Goal: Task Accomplishment & Management: Manage account settings

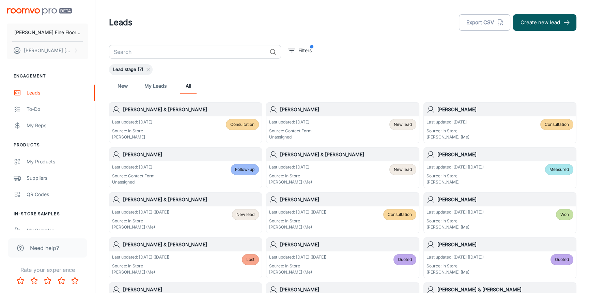
click at [330, 158] on div "[PERSON_NAME] & [PERSON_NAME]" at bounding box center [343, 155] width 152 height 14
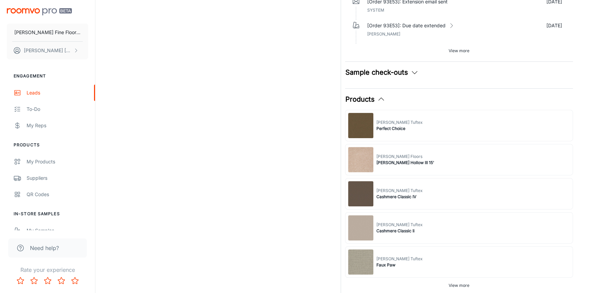
scroll to position [185, 0]
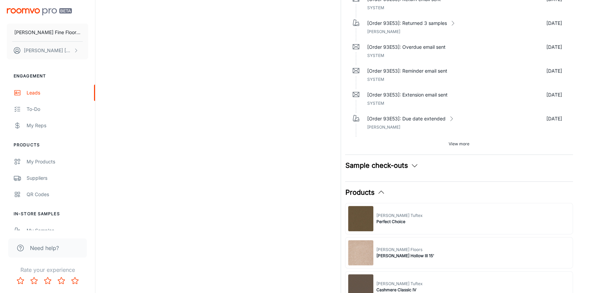
click at [445, 192] on div "Products" at bounding box center [459, 192] width 228 height 10
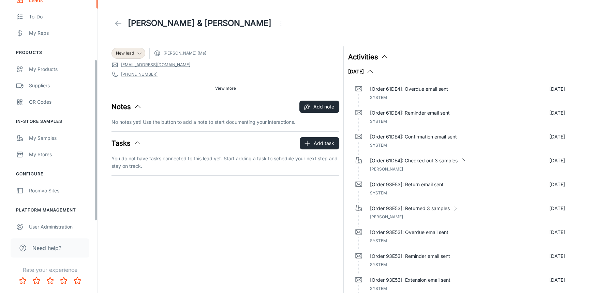
scroll to position [93, 0]
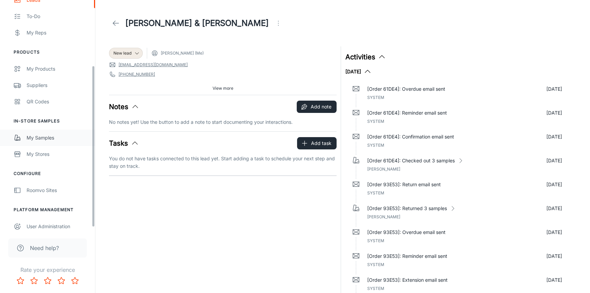
click at [32, 137] on div "My Samples" at bounding box center [58, 137] width 62 height 7
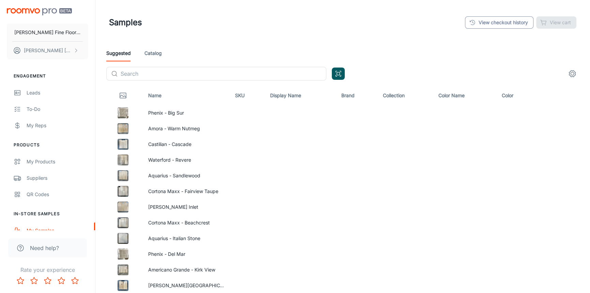
click at [493, 27] on link "View checkout history" at bounding box center [499, 22] width 69 height 12
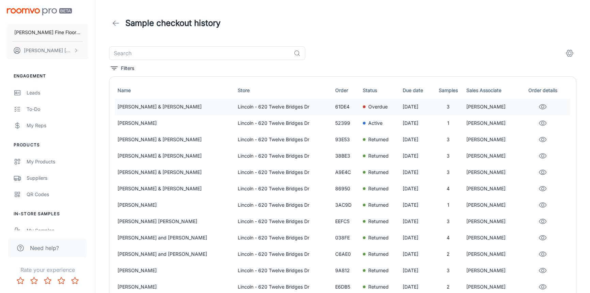
click at [468, 106] on p "[PERSON_NAME]" at bounding box center [492, 106] width 51 height 7
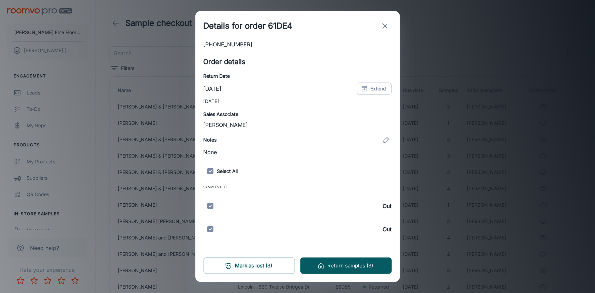
scroll to position [82, 0]
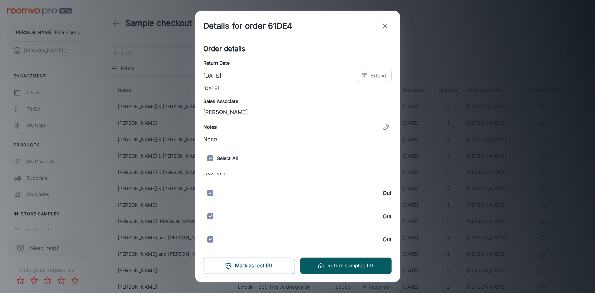
click at [246, 195] on div "Out" at bounding box center [297, 193] width 188 height 20
click at [221, 195] on div "Out" at bounding box center [297, 193] width 188 height 20
click at [360, 267] on button "Return samples (3)" at bounding box center [345, 265] width 91 height 16
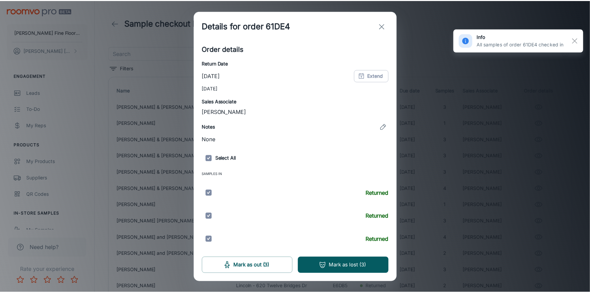
scroll to position [0, 0]
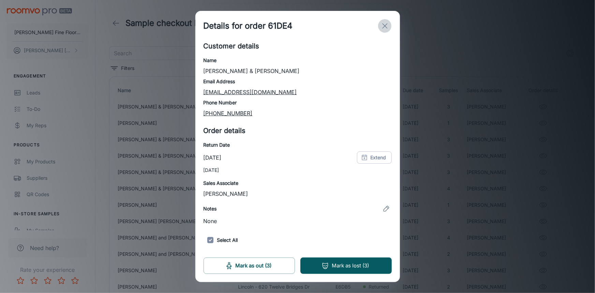
click at [385, 24] on icon "exit" at bounding box center [385, 26] width 8 height 8
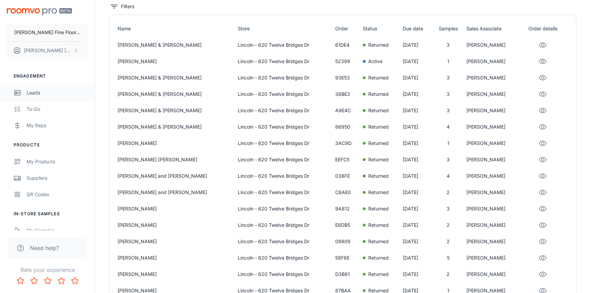
click at [33, 95] on div "Leads" at bounding box center [58, 92] width 62 height 7
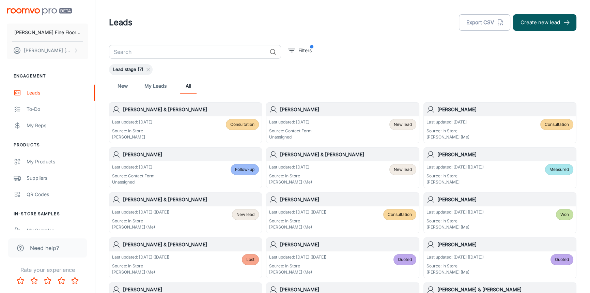
click at [374, 115] on div "[PERSON_NAME]" at bounding box center [343, 110] width 152 height 14
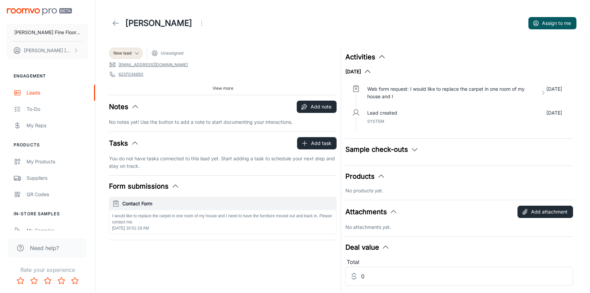
click at [451, 64] on div "Activities [DATE] Web form request: I would like to replace the carpet in one r…" at bounding box center [459, 92] width 228 height 81
click at [228, 88] on span "View more" at bounding box center [223, 88] width 21 height 6
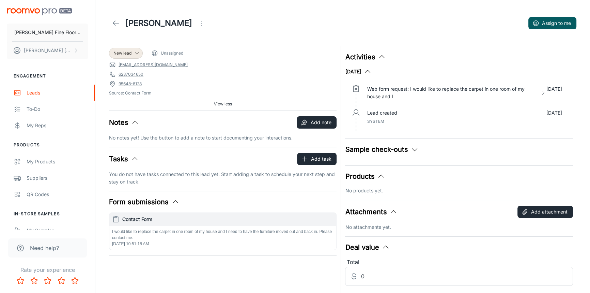
click at [198, 23] on icon "Open menu" at bounding box center [202, 23] width 8 height 8
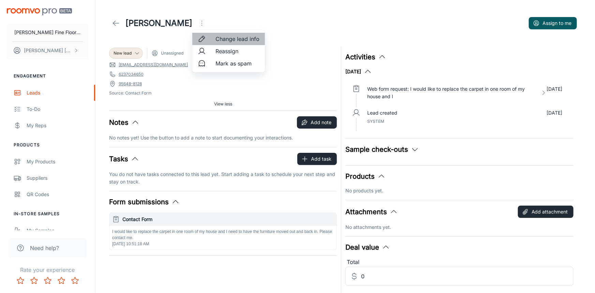
click at [232, 41] on span "Change lead info" at bounding box center [237, 39] width 44 height 8
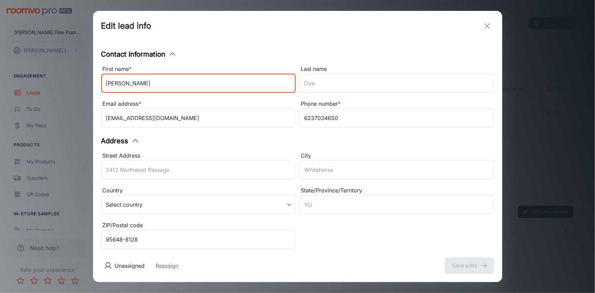
drag, startPoint x: 161, startPoint y: 85, endPoint x: 128, endPoint y: 86, distance: 33.1
click at [128, 86] on input "[PERSON_NAME]" at bounding box center [198, 83] width 194 height 19
type input "[PERSON_NAME]"
click at [330, 81] on input "Last name" at bounding box center [397, 83] width 194 height 19
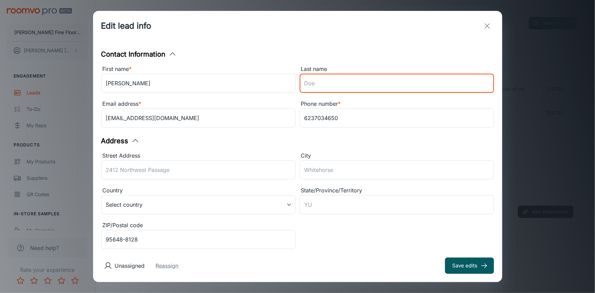
paste input "[PERSON_NAME]"
type input "[PERSON_NAME]"
click at [311, 119] on input "6237034650" at bounding box center [397, 117] width 194 height 19
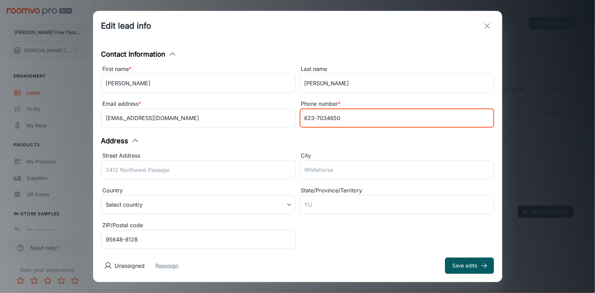
click at [322, 118] on input "623-7034650" at bounding box center [397, 117] width 194 height 19
type input "[PHONE_NUMBER]"
click at [140, 168] on input "Street Address" at bounding box center [198, 169] width 194 height 19
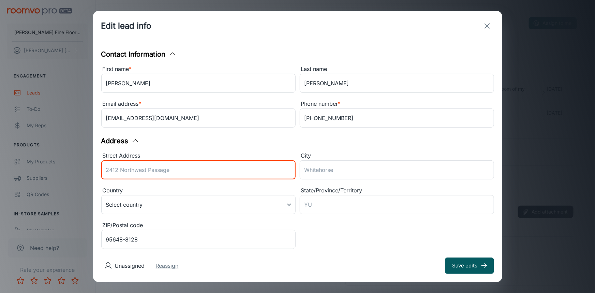
click at [333, 235] on div "Street Address ​ City ​ Country Select country ​ State/Province/Territory ​ ZIP…" at bounding box center [295, 199] width 397 height 104
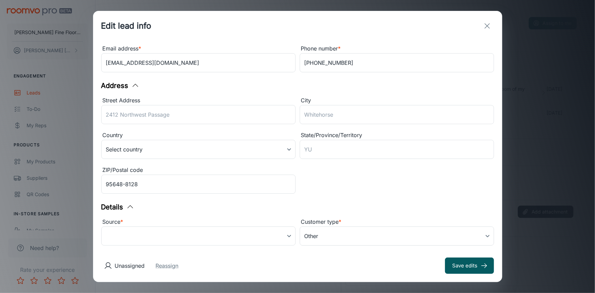
scroll to position [68, 0]
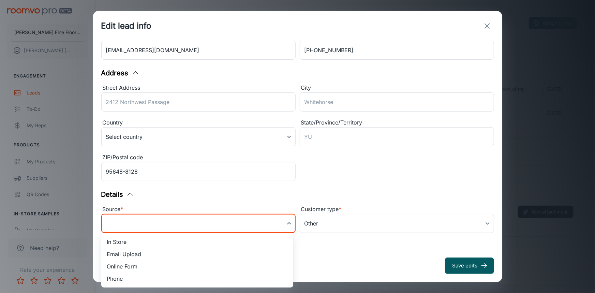
click at [279, 223] on body "[PERSON_NAME] Fine Floors, Inc [PERSON_NAME] Engagement Leads To-do My Reps Pro…" at bounding box center [297, 146] width 595 height 293
click at [123, 267] on li "Online Form" at bounding box center [197, 266] width 192 height 12
type input "online_form"
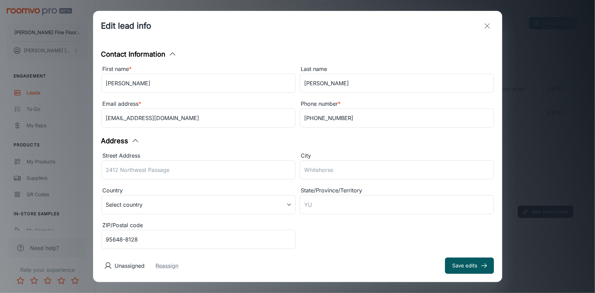
scroll to position [0, 0]
click at [150, 171] on input "Street Address" at bounding box center [198, 169] width 194 height 19
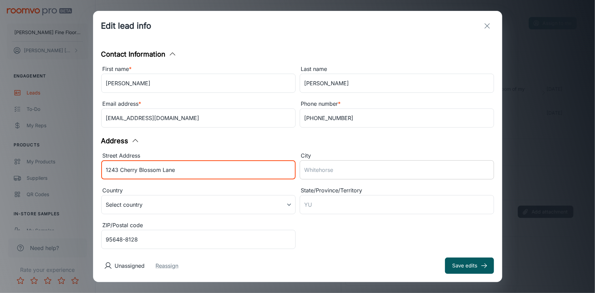
type input "1243 Cherry Blossom Lane"
click at [335, 169] on input "City" at bounding box center [397, 169] width 194 height 19
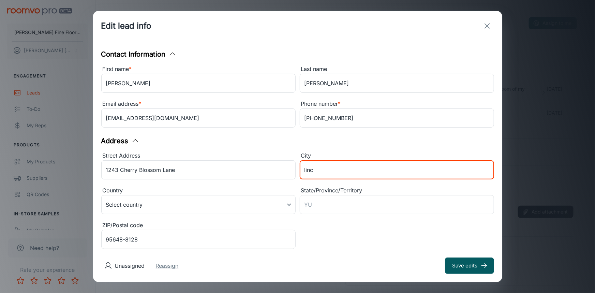
type input "Lincoln"
type input "[US_STATE]"
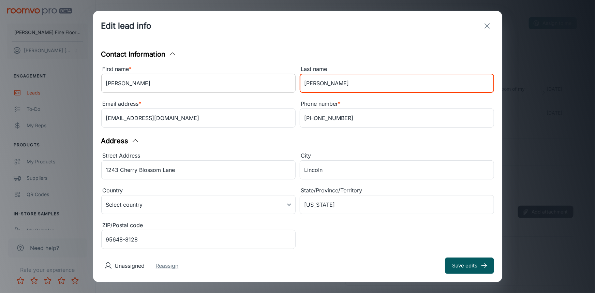
drag, startPoint x: 323, startPoint y: 83, endPoint x: 271, endPoint y: 88, distance: 53.1
click at [271, 88] on div "First name * [PERSON_NAME] Last name [PERSON_NAME] ​ Email address * [EMAIL_ADD…" at bounding box center [295, 96] width 397 height 70
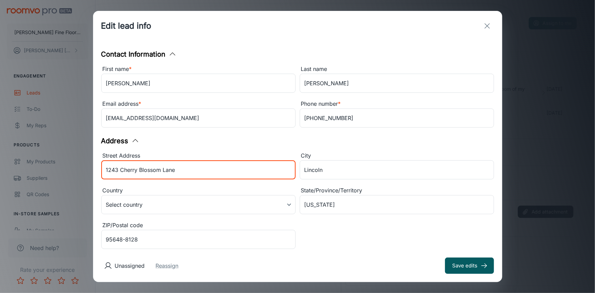
drag, startPoint x: 175, startPoint y: 170, endPoint x: 75, endPoint y: 174, distance: 100.3
click at [75, 174] on div "Edit lead info Contact Information First name * [PERSON_NAME] ​ Last name [PERS…" at bounding box center [297, 146] width 595 height 293
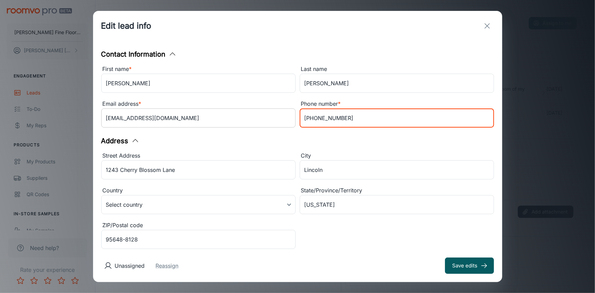
drag, startPoint x: 341, startPoint y: 119, endPoint x: 262, endPoint y: 125, distance: 79.4
click at [262, 125] on div "First name * [PERSON_NAME] Last name [PERSON_NAME] ​ Email address * [EMAIL_ADD…" at bounding box center [295, 96] width 397 height 70
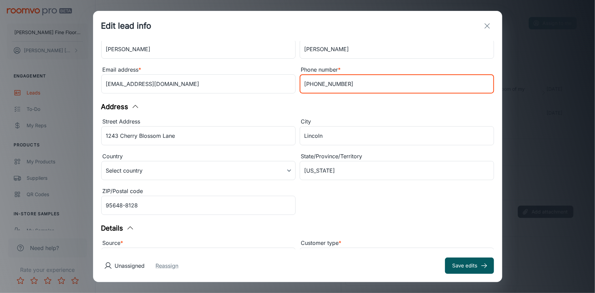
scroll to position [68, 0]
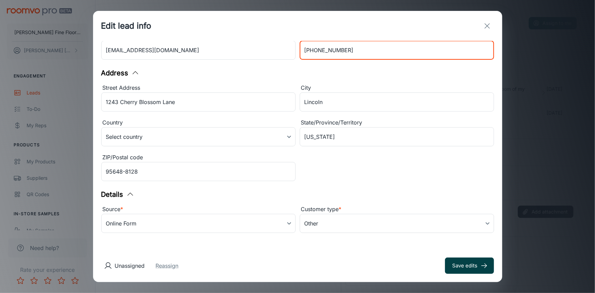
click at [467, 262] on button "Save edits" at bounding box center [469, 265] width 49 height 16
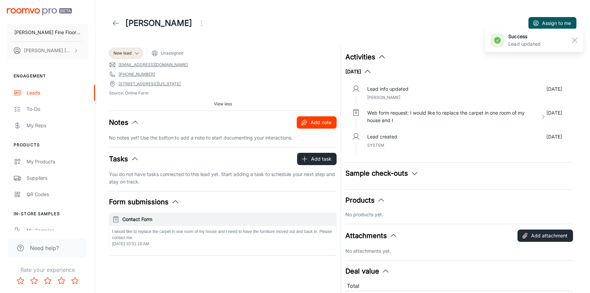
click at [321, 125] on button "Add note" at bounding box center [317, 122] width 40 height 12
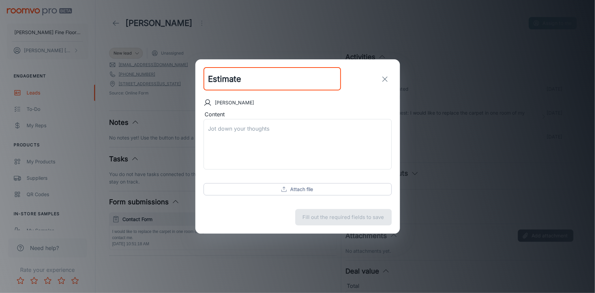
type input "Estimate"
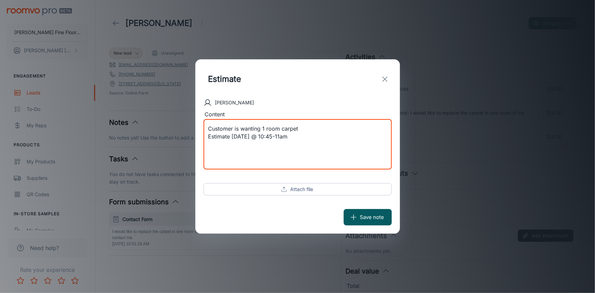
click at [311, 146] on textarea "Customer is wanting 1 room carpet Estimate [DATE] @ 10:45-11am" at bounding box center [297, 144] width 179 height 39
type textarea "Customer is wanting 1 room carpet Estimate [DATE] @ 10:45-11am"
click at [366, 218] on button "Save note" at bounding box center [368, 217] width 48 height 16
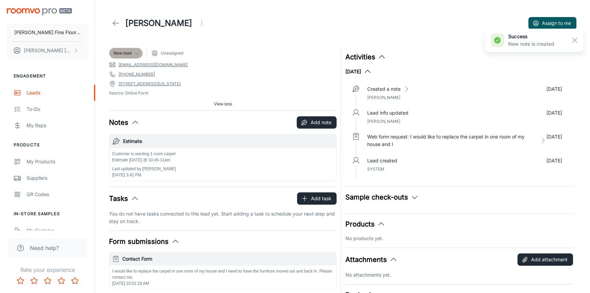
drag, startPoint x: 279, startPoint y: 77, endPoint x: 125, endPoint y: 50, distance: 156.1
click at [125, 50] on span "New lead" at bounding box center [122, 53] width 18 height 6
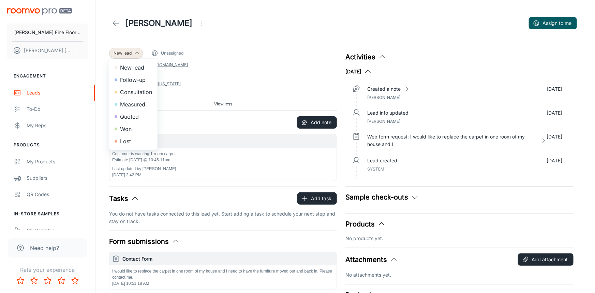
click at [140, 90] on li "Consultation" at bounding box center [133, 92] width 48 height 12
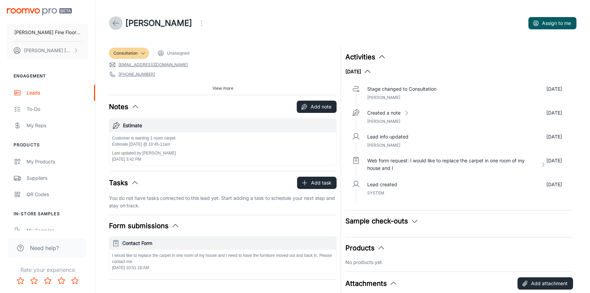
click at [112, 20] on icon at bounding box center [116, 23] width 8 height 8
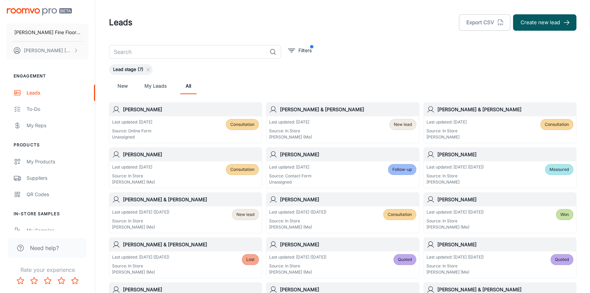
click at [338, 157] on h6 "[PERSON_NAME]" at bounding box center [348, 154] width 136 height 7
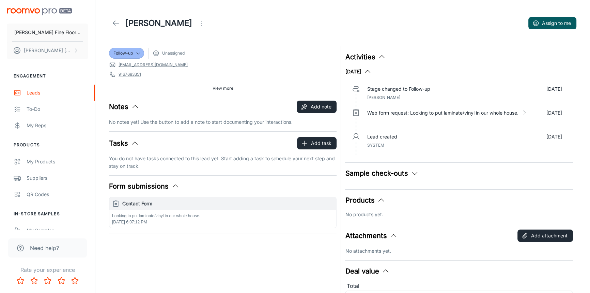
click at [223, 87] on span "View more" at bounding box center [223, 88] width 21 height 6
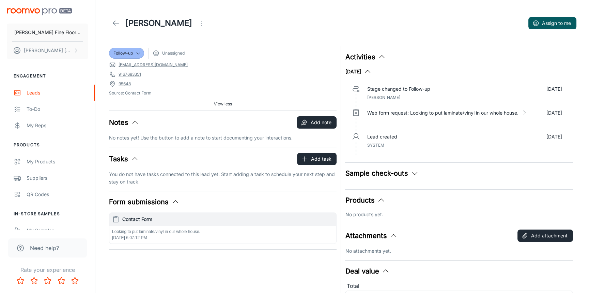
click at [195, 27] on button "Open menu" at bounding box center [202, 23] width 14 height 14
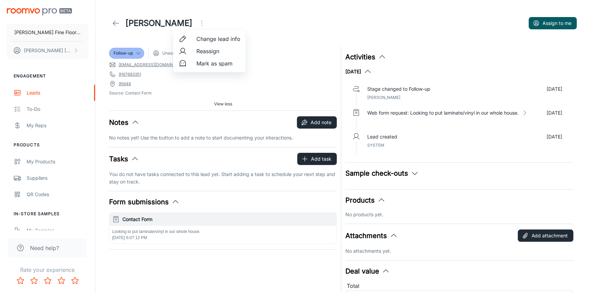
click at [212, 39] on span "Change lead info" at bounding box center [218, 39] width 44 height 8
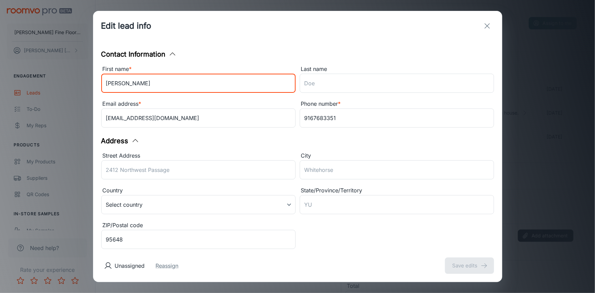
drag, startPoint x: 138, startPoint y: 82, endPoint x: 118, endPoint y: 87, distance: 20.3
click at [118, 87] on input "[PERSON_NAME]" at bounding box center [198, 83] width 194 height 19
type input "Allie"
click at [320, 86] on input "Last name" at bounding box center [397, 83] width 194 height 19
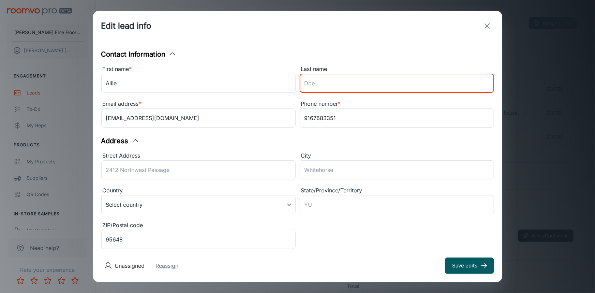
paste input "[PERSON_NAME]"
click at [305, 85] on input "[PERSON_NAME]" at bounding box center [397, 83] width 194 height 19
type input "[PERSON_NAME]"
click at [193, 167] on input "Street Address" at bounding box center [198, 169] width 194 height 19
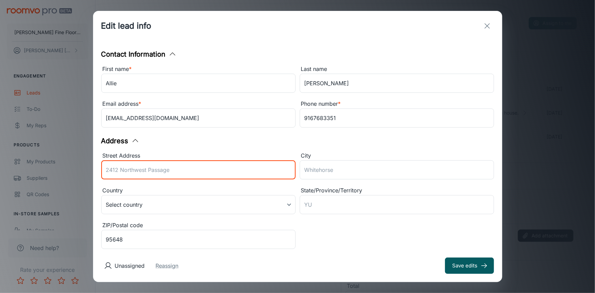
click at [347, 139] on div "Address" at bounding box center [297, 141] width 393 height 10
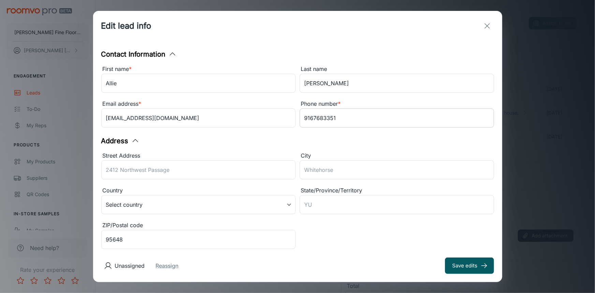
click at [311, 119] on input "9167683351" at bounding box center [397, 117] width 194 height 19
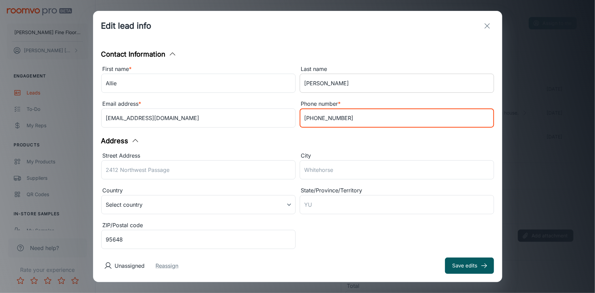
type input "[PHONE_NUMBER]"
click at [352, 83] on input "[PERSON_NAME]" at bounding box center [397, 83] width 194 height 19
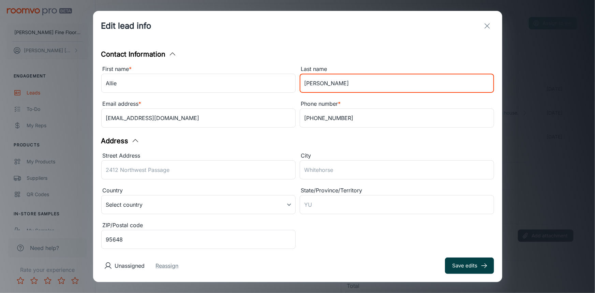
click at [467, 261] on button "Save edits" at bounding box center [469, 265] width 49 height 16
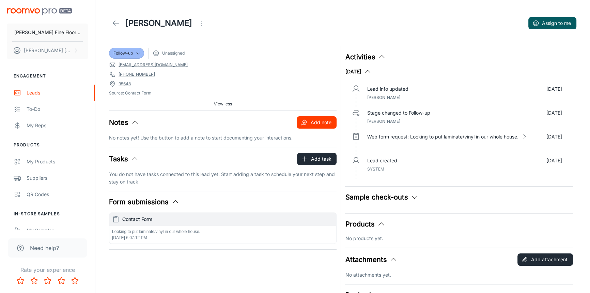
click at [314, 121] on button "Add note" at bounding box center [317, 122] width 40 height 12
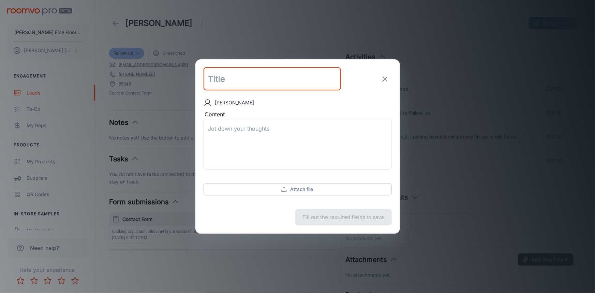
click at [272, 88] on input "text" at bounding box center [271, 78] width 137 height 23
type input "Update"
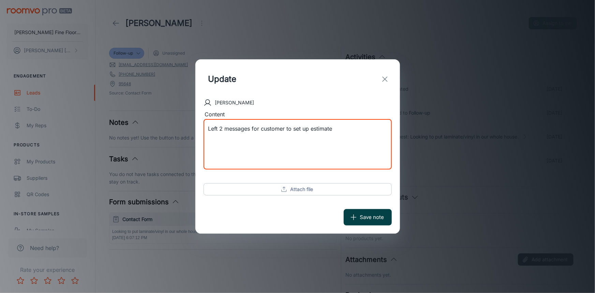
type textarea "Left 2 messages for customer to set up estimate"
click at [376, 218] on button "Save note" at bounding box center [368, 217] width 48 height 16
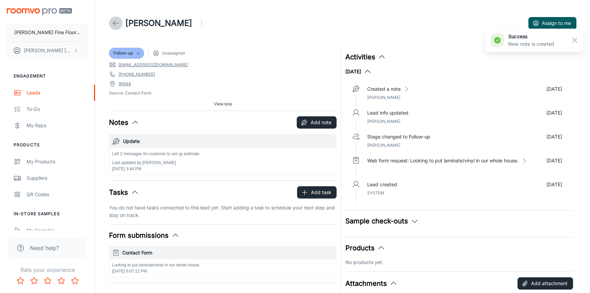
click at [112, 23] on icon at bounding box center [116, 23] width 8 height 8
